Goal: Transaction & Acquisition: Purchase product/service

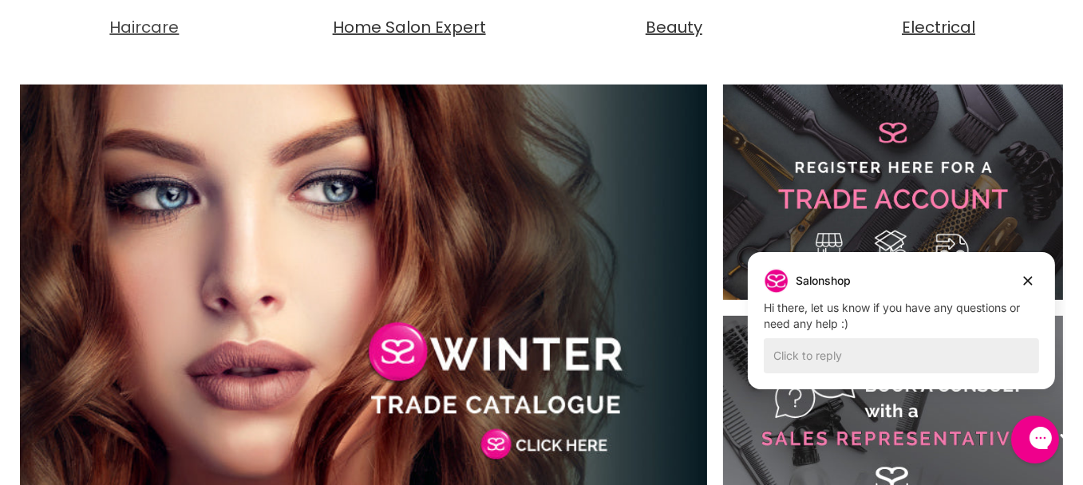
click at [131, 23] on span "Haircare" at bounding box center [143, 27] width 69 height 22
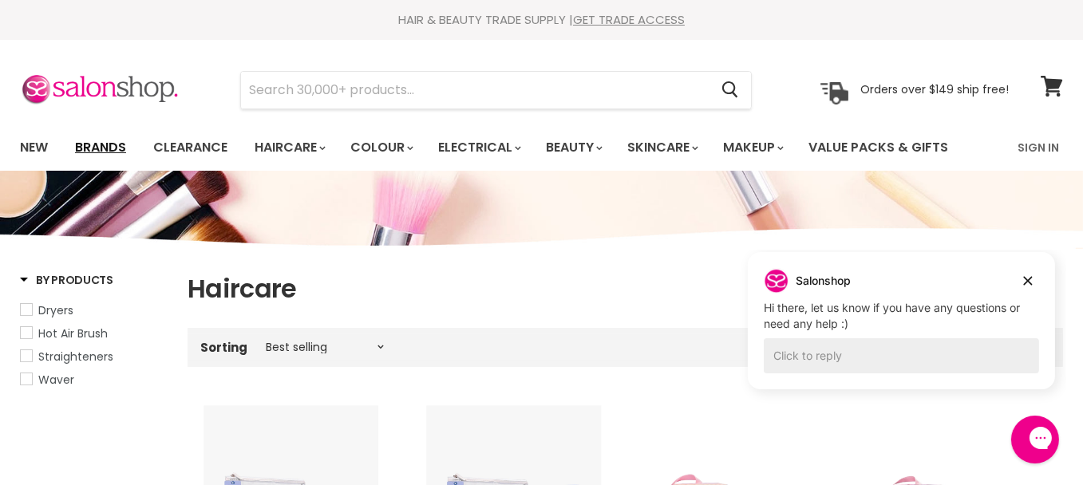
click at [97, 145] on link "Brands" at bounding box center [100, 148] width 75 height 34
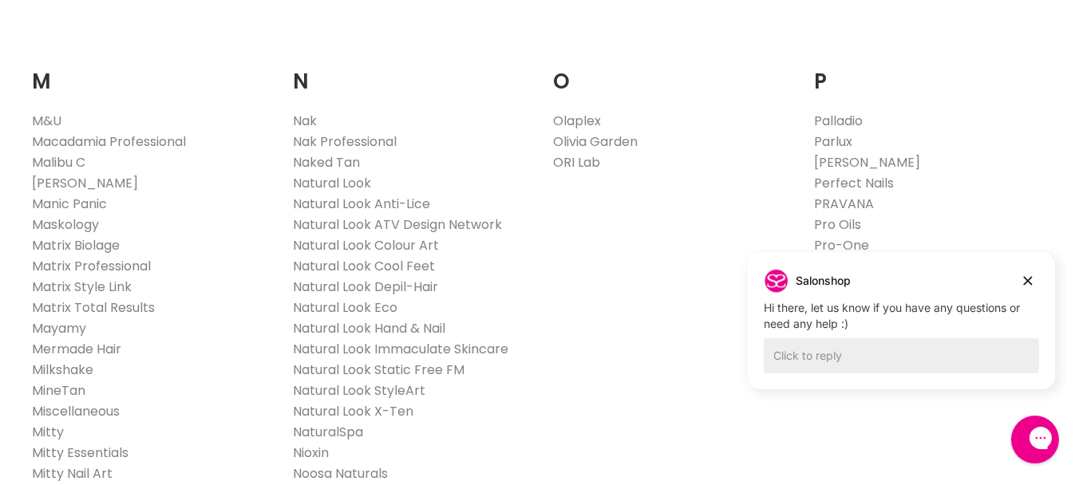
scroll to position [1756, 0]
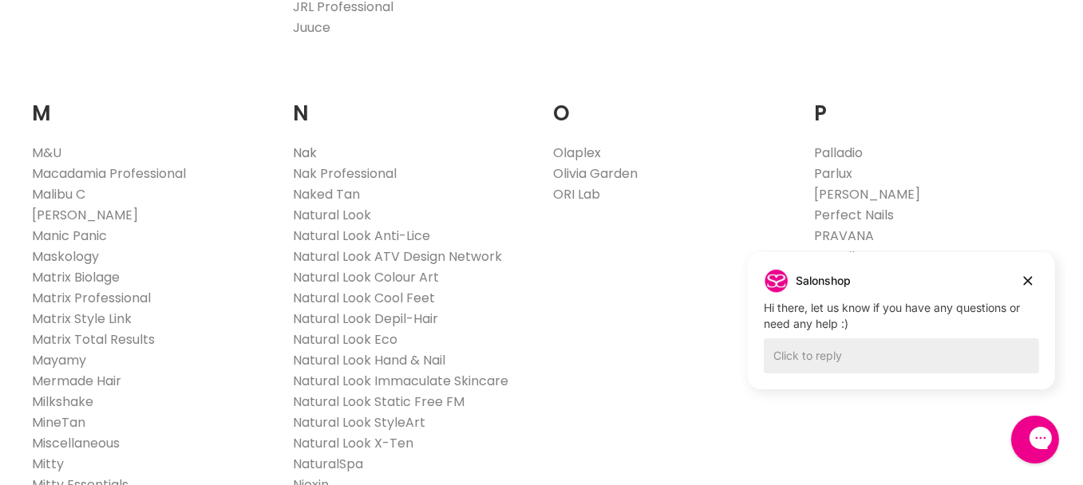
click at [309, 144] on link "Nak" at bounding box center [305, 153] width 24 height 18
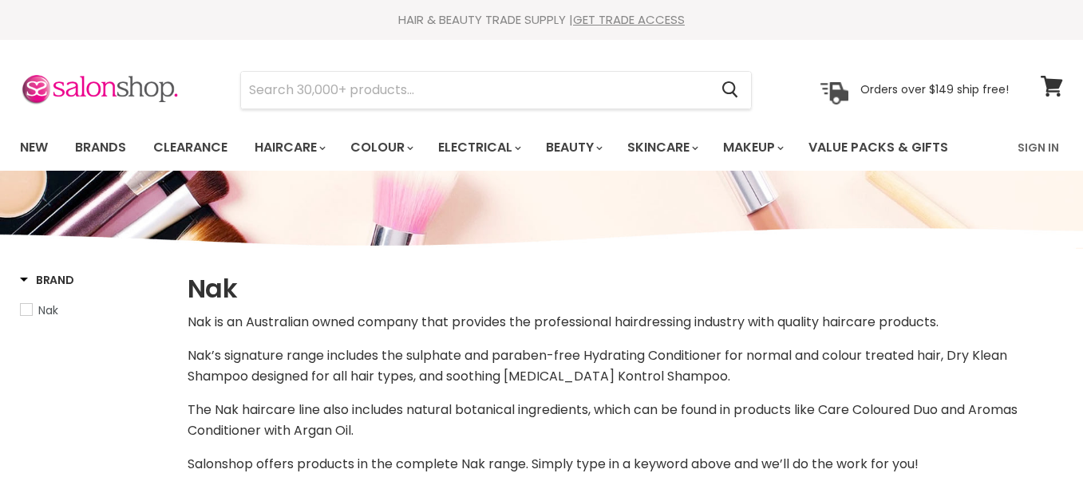
select select "manual"
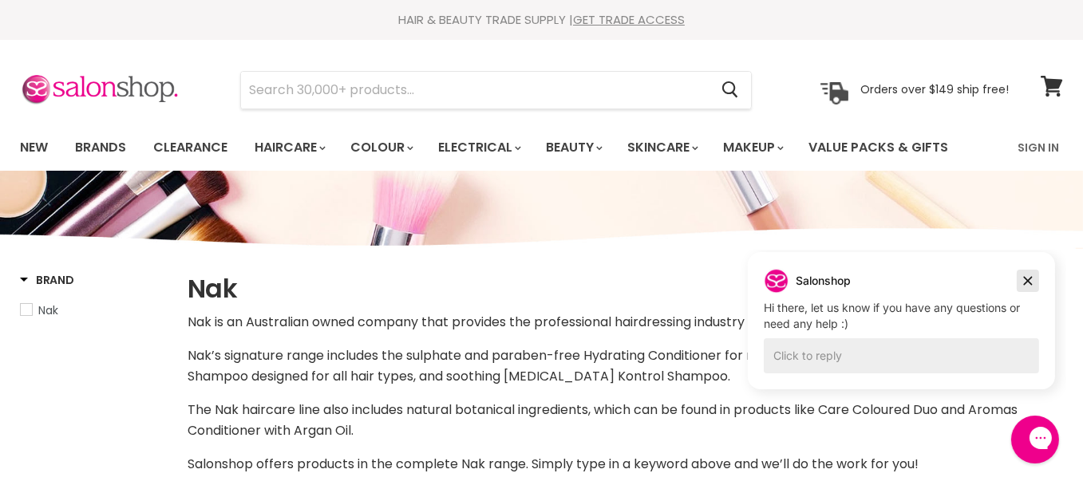
click at [1022, 279] on icon "Dismiss campaign" at bounding box center [1027, 280] width 16 height 19
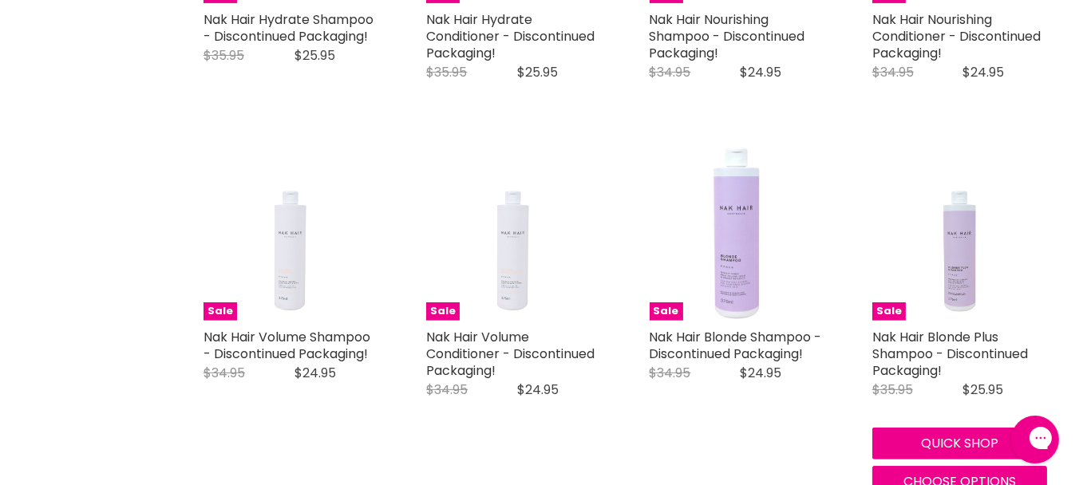
scroll to position [894, 0]
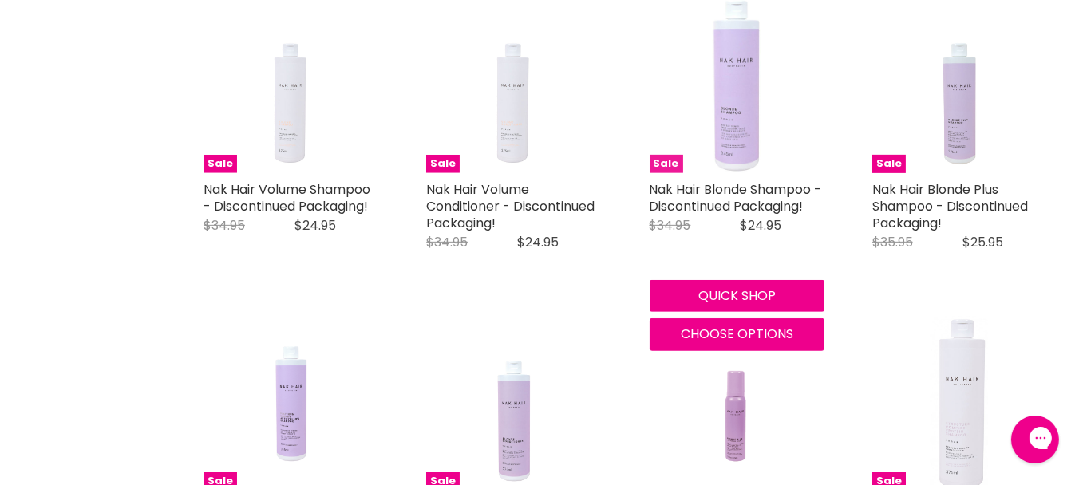
click at [742, 139] on img "Main content" at bounding box center [737, 85] width 175 height 175
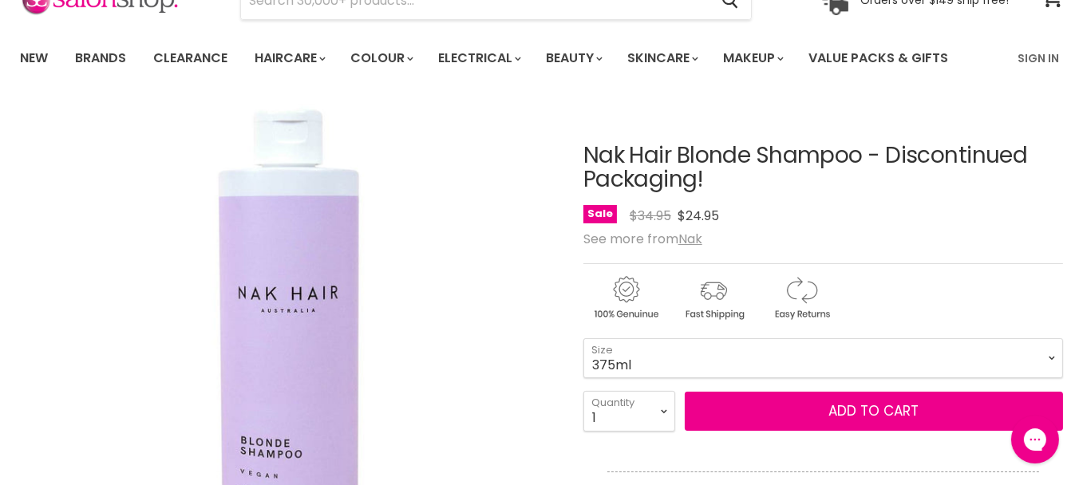
scroll to position [287, 0]
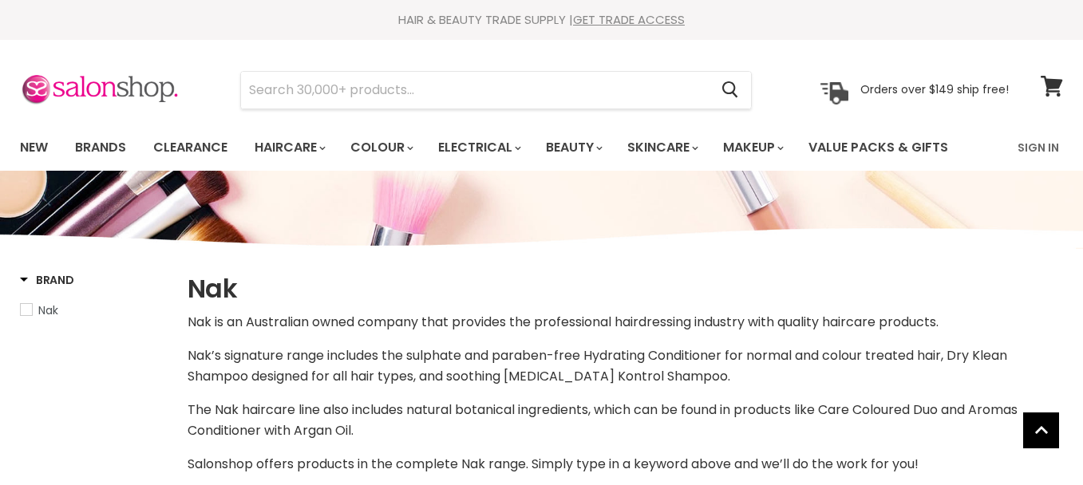
select select "manual"
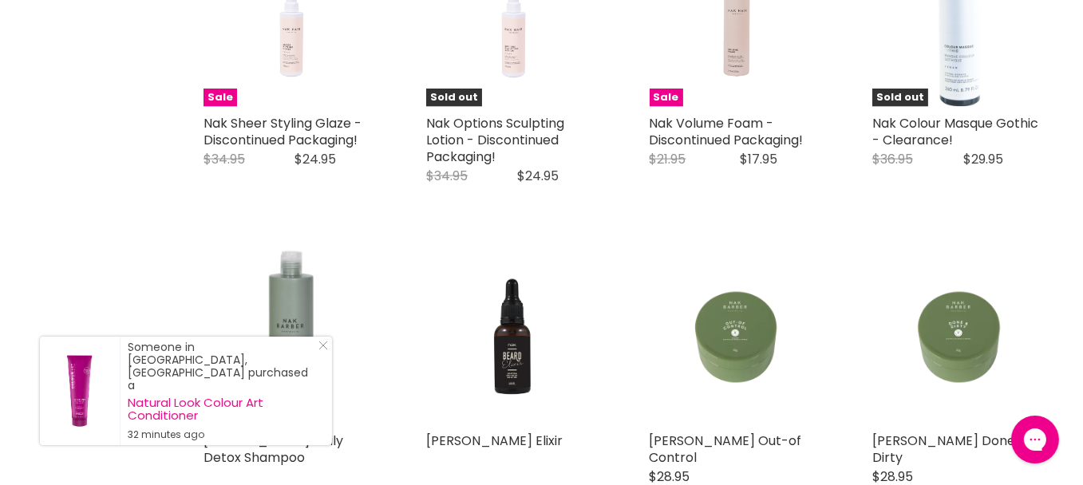
scroll to position [2951, 0]
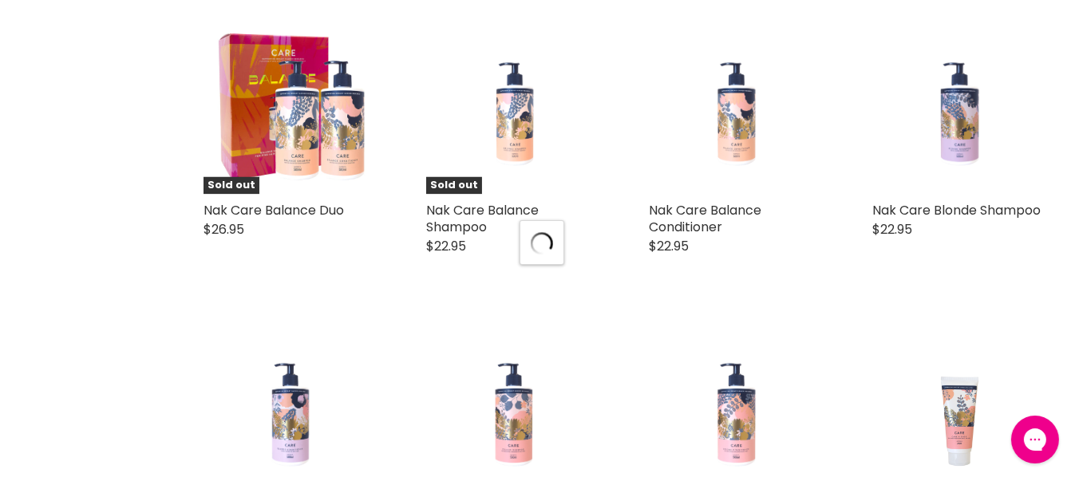
scroll to position [3653, 0]
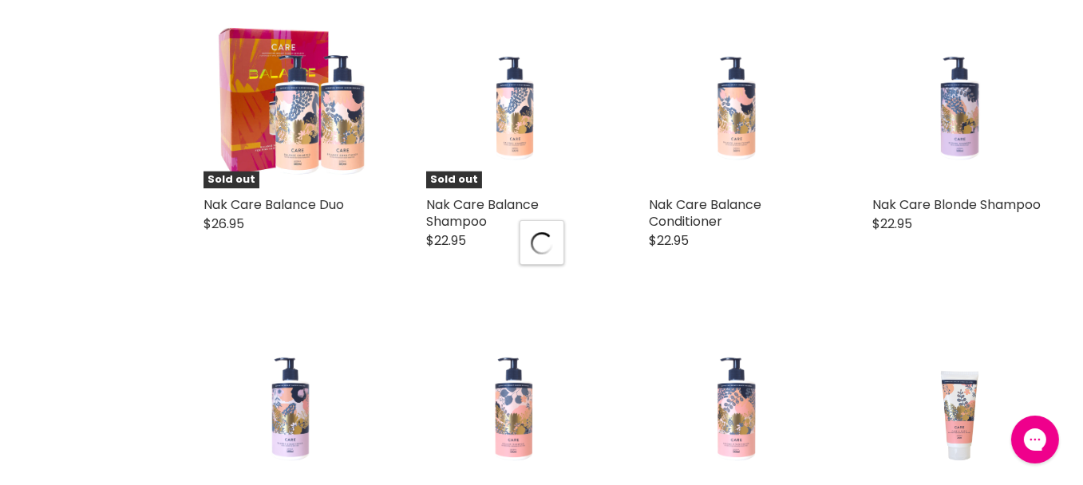
select select "manual"
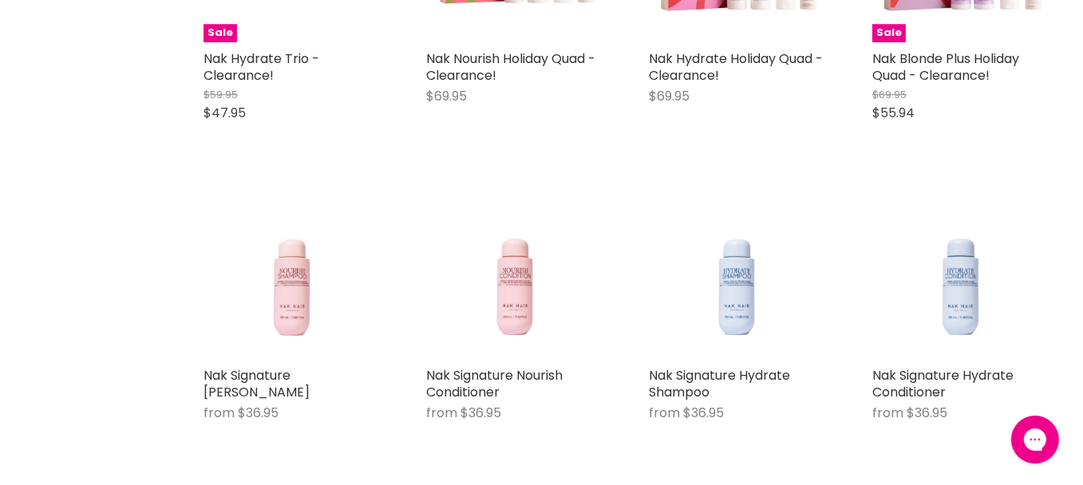
scroll to position [5792, 0]
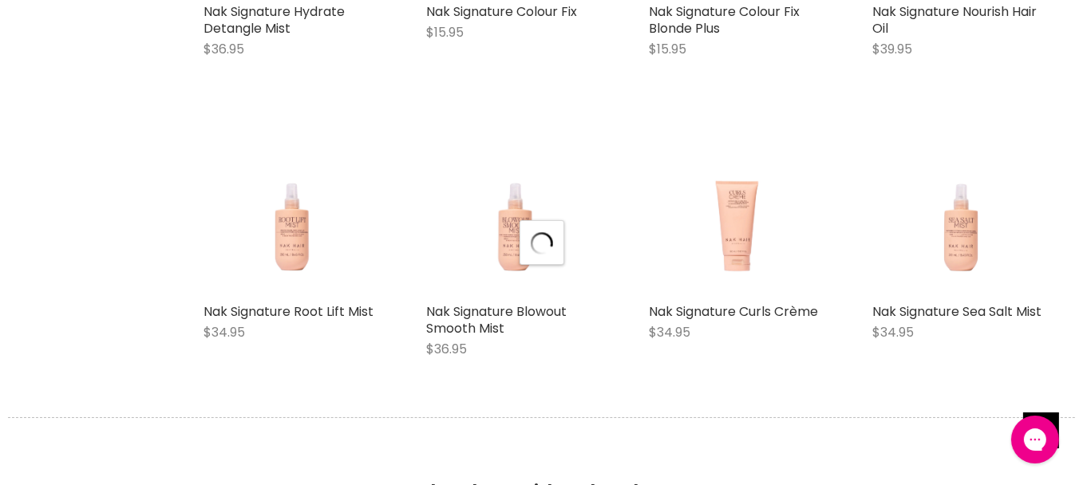
scroll to position [7772, 0]
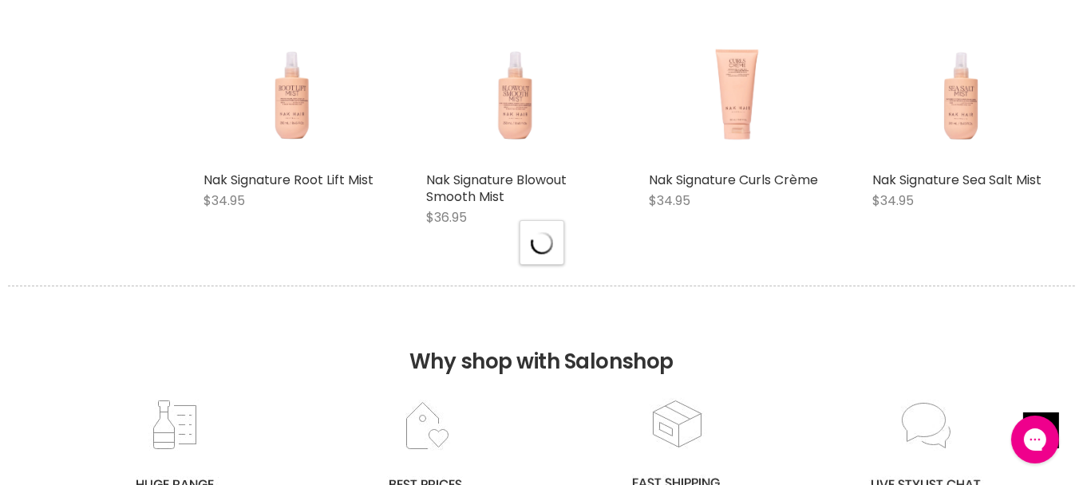
select select "manual"
